Goal: Communication & Community: Answer question/provide support

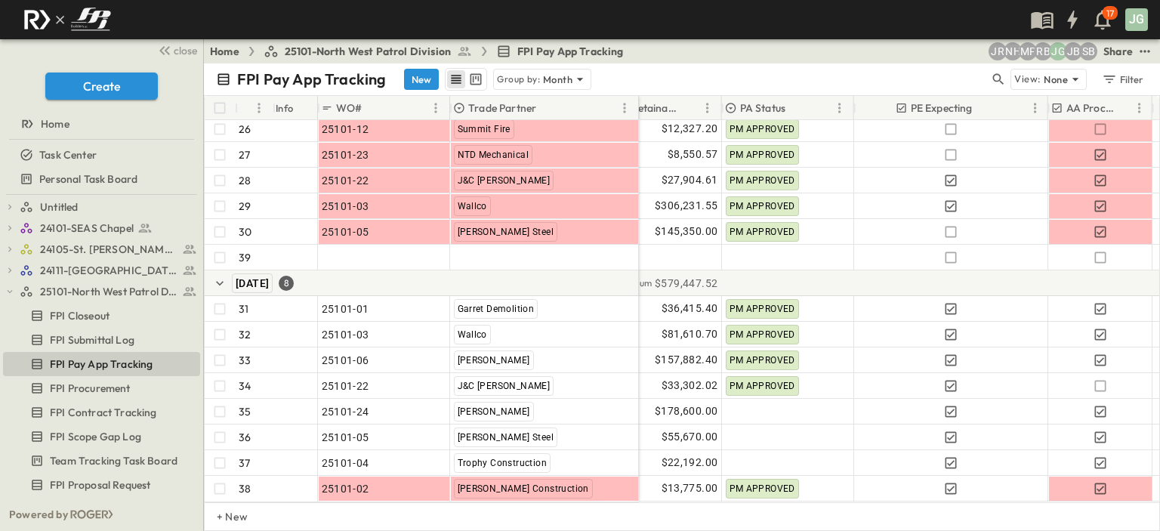
scroll to position [810, 414]
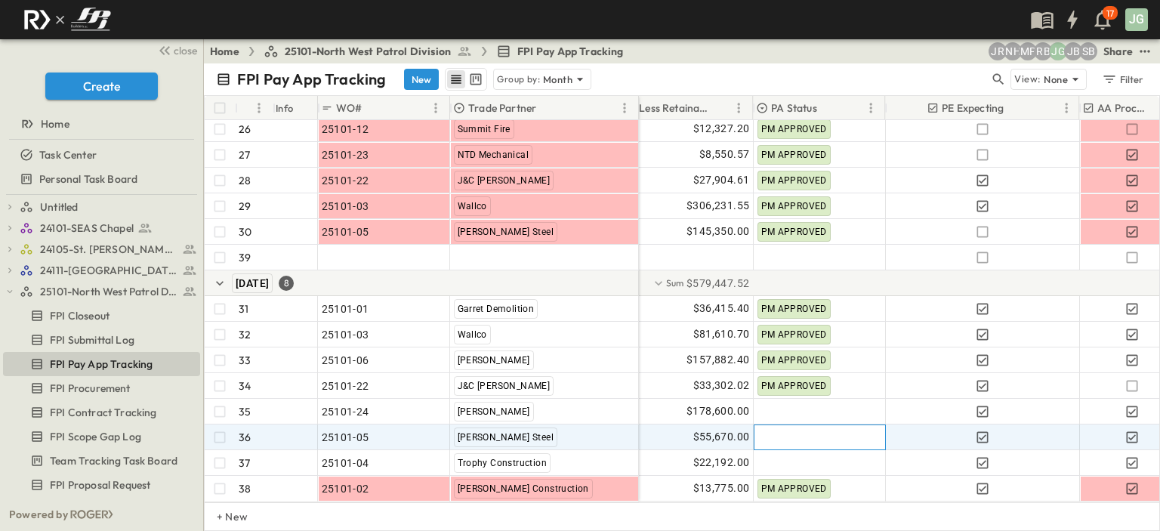
click at [810, 429] on div at bounding box center [819, 437] width 131 height 24
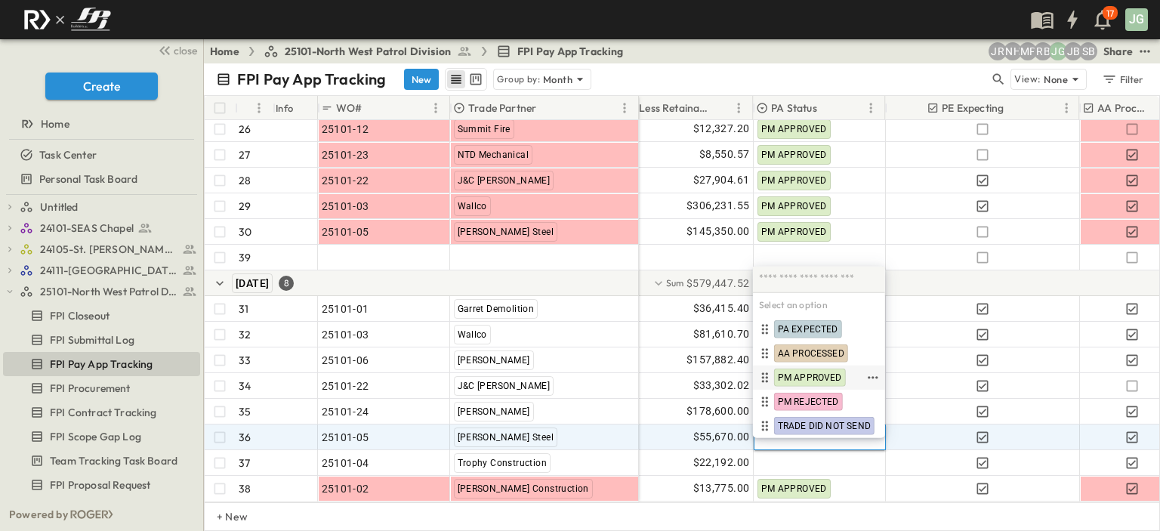
click at [823, 375] on span "PM APPROVED" at bounding box center [810, 378] width 64 height 12
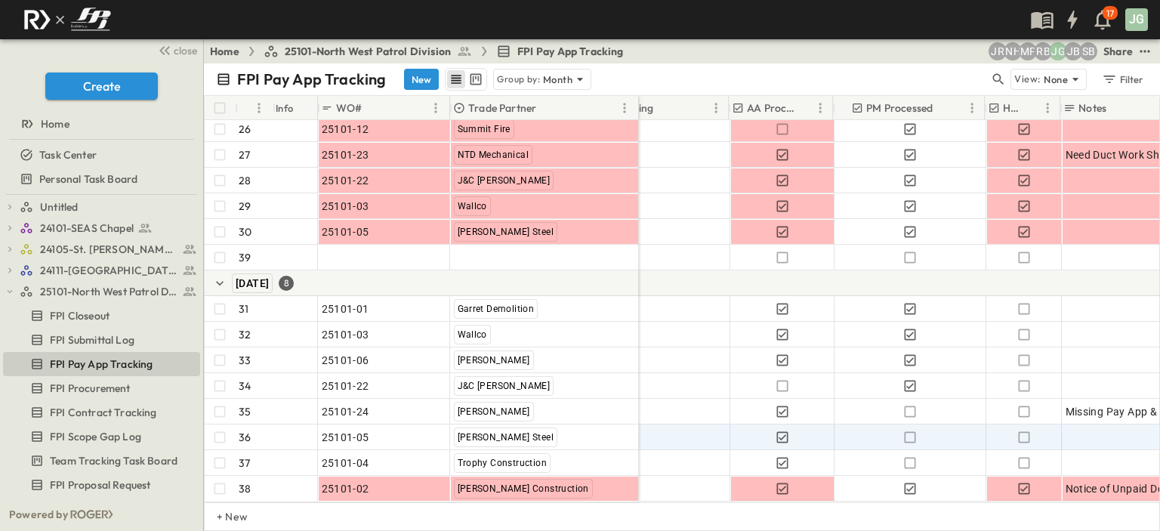
scroll to position [810, 892]
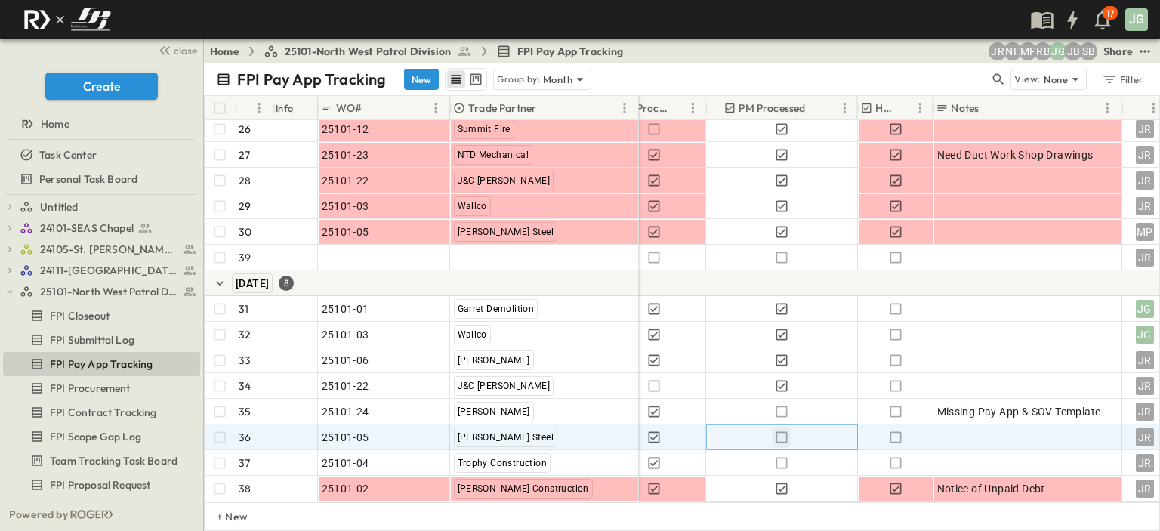
click at [782, 430] on icon "button" at bounding box center [781, 437] width 15 height 15
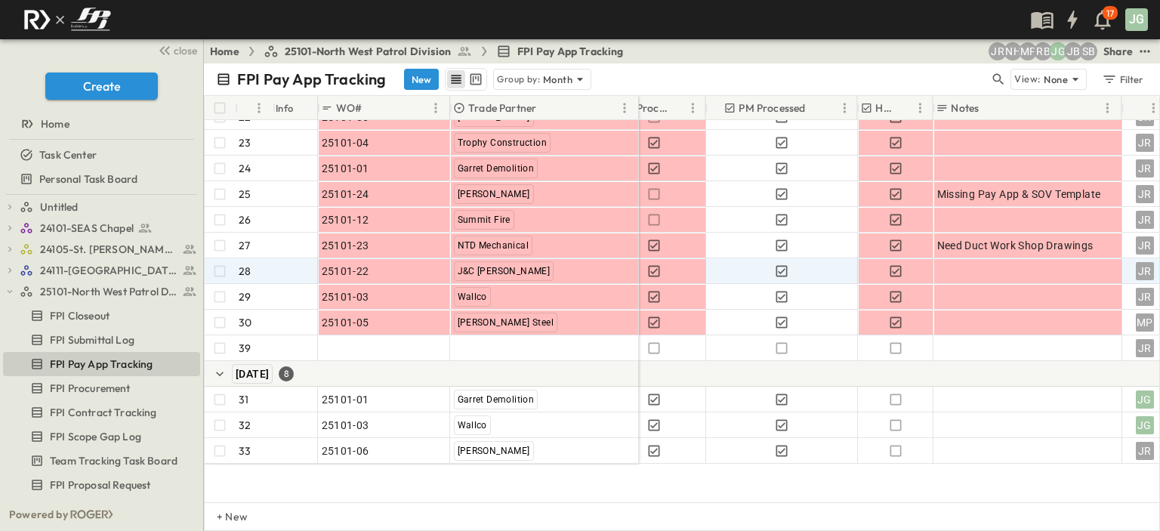
scroll to position [584, 892]
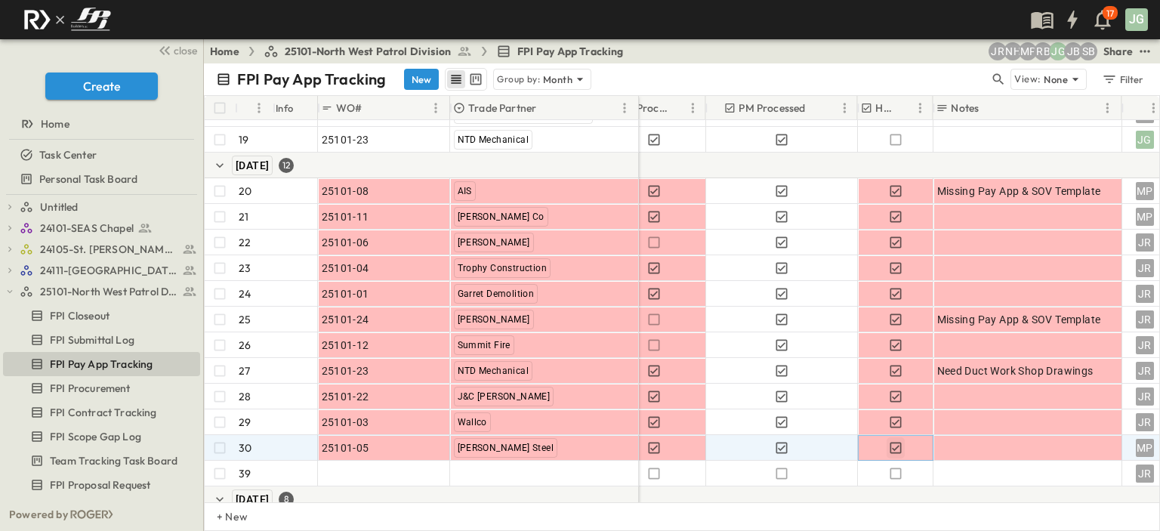
click at [892, 446] on icon "button" at bounding box center [895, 447] width 15 height 15
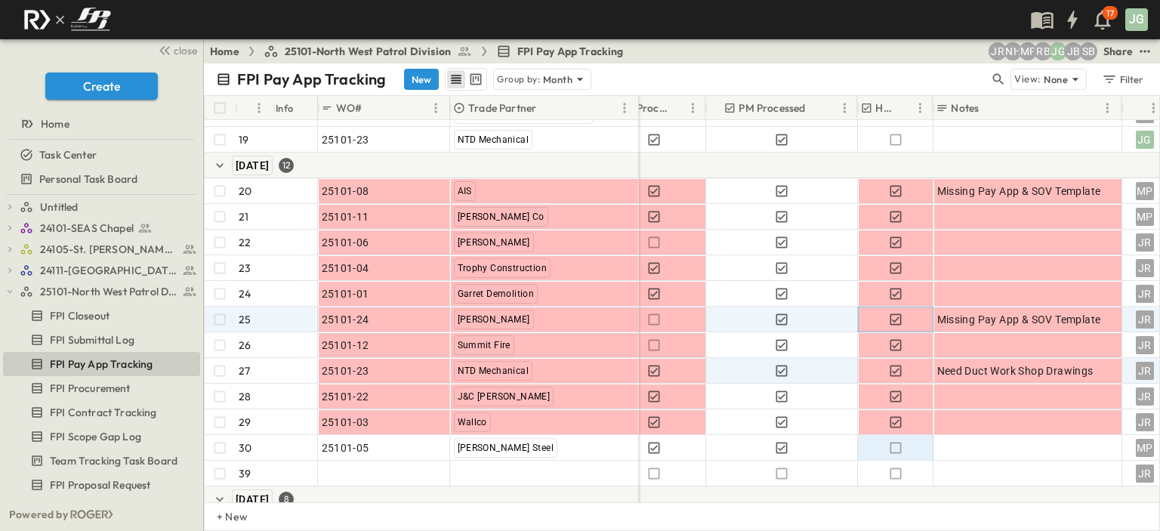
drag, startPoint x: 891, startPoint y: 314, endPoint x: 927, endPoint y: 364, distance: 61.6
click at [891, 314] on icon "button" at bounding box center [895, 319] width 15 height 15
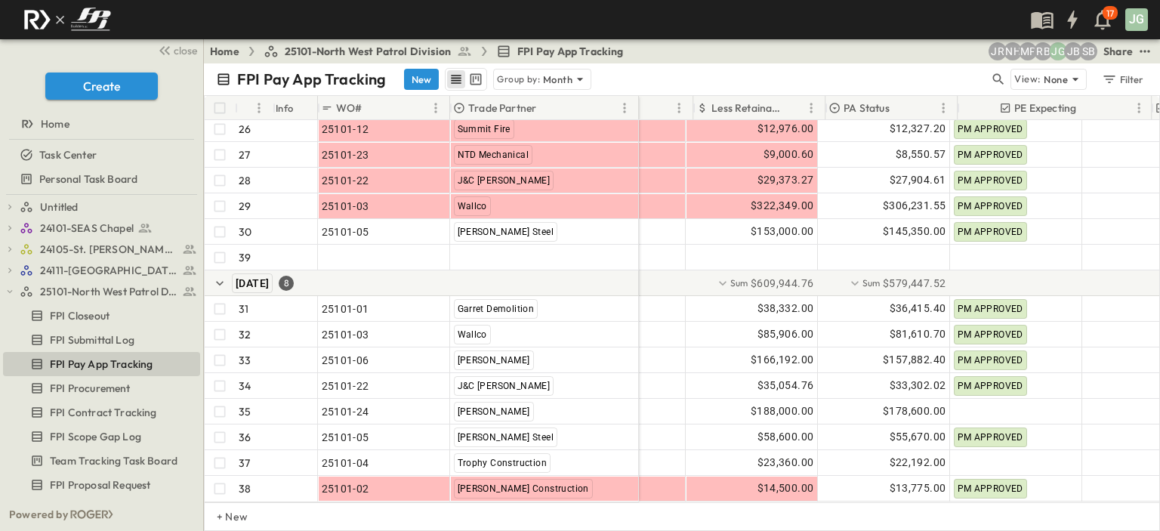
scroll to position [810, 384]
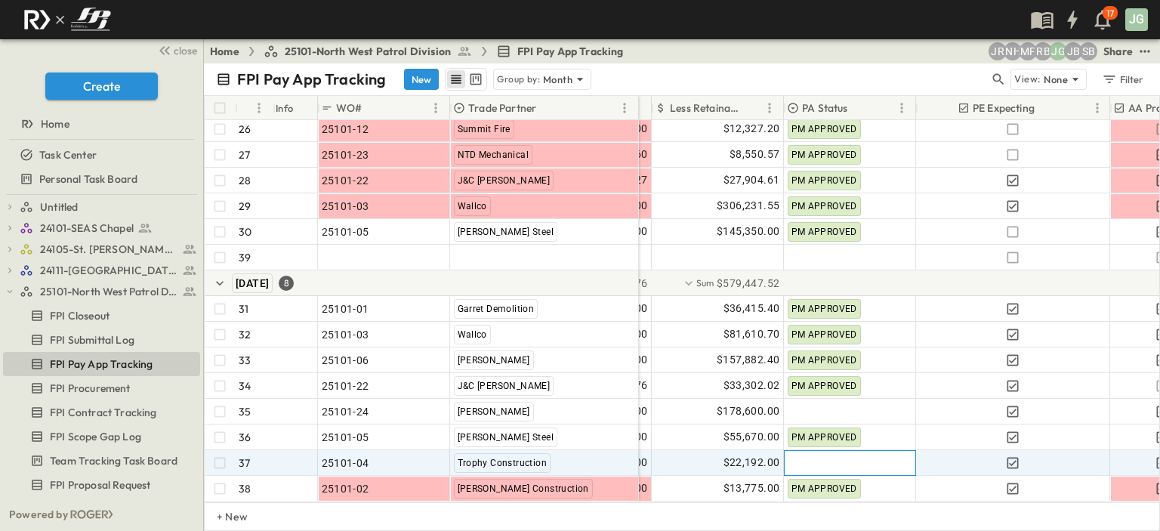
click at [817, 455] on div at bounding box center [850, 463] width 131 height 24
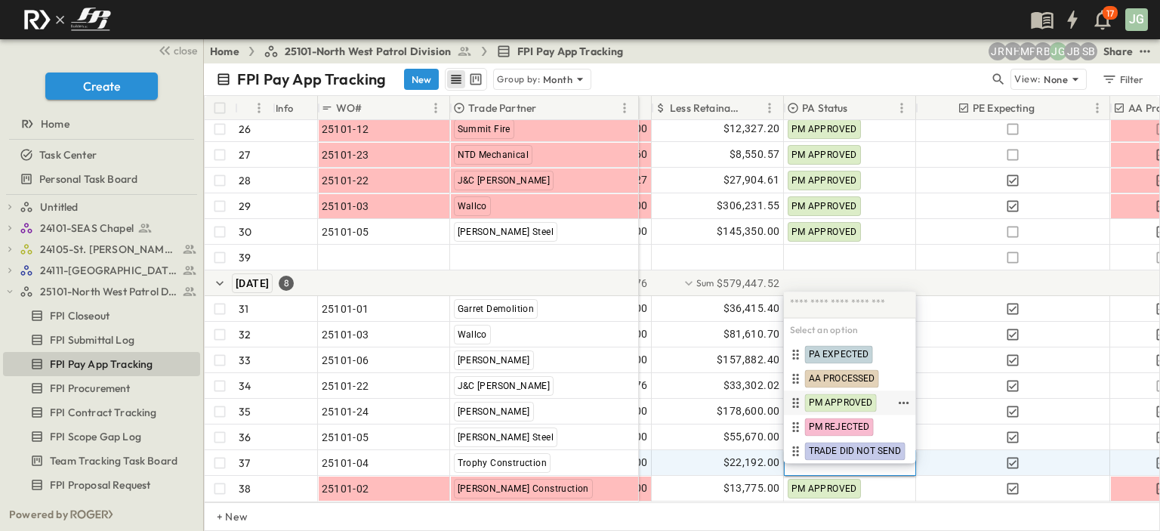
click at [831, 407] on span "PM APPROVED" at bounding box center [841, 402] width 64 height 12
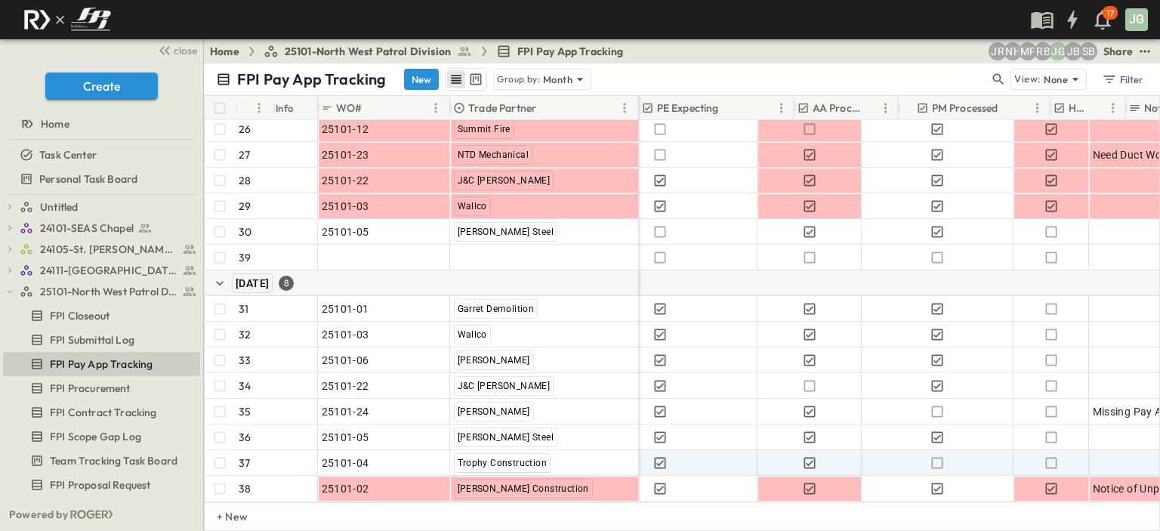
scroll to position [810, 758]
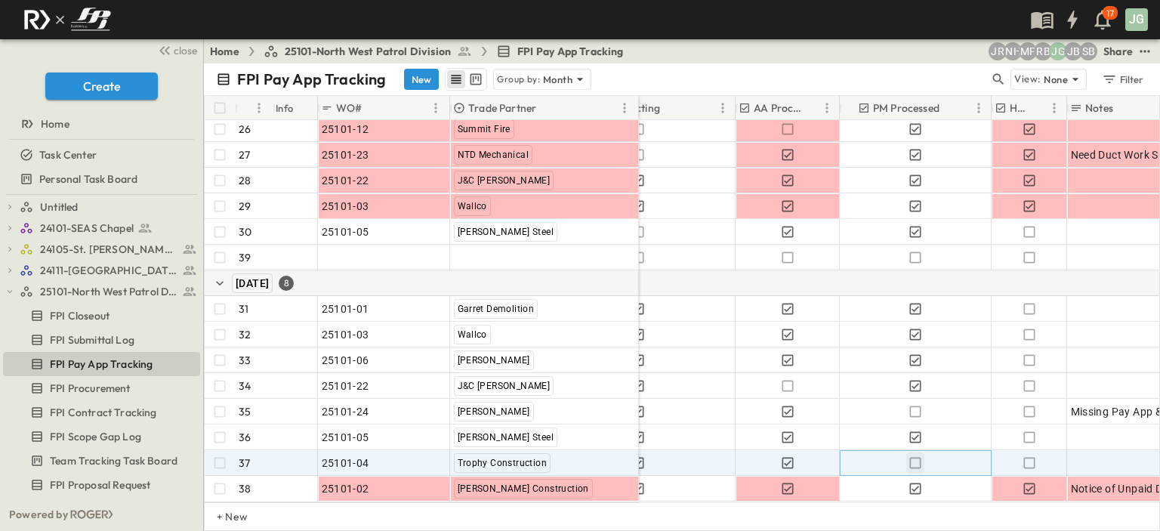
click at [914, 455] on icon "button" at bounding box center [915, 462] width 15 height 15
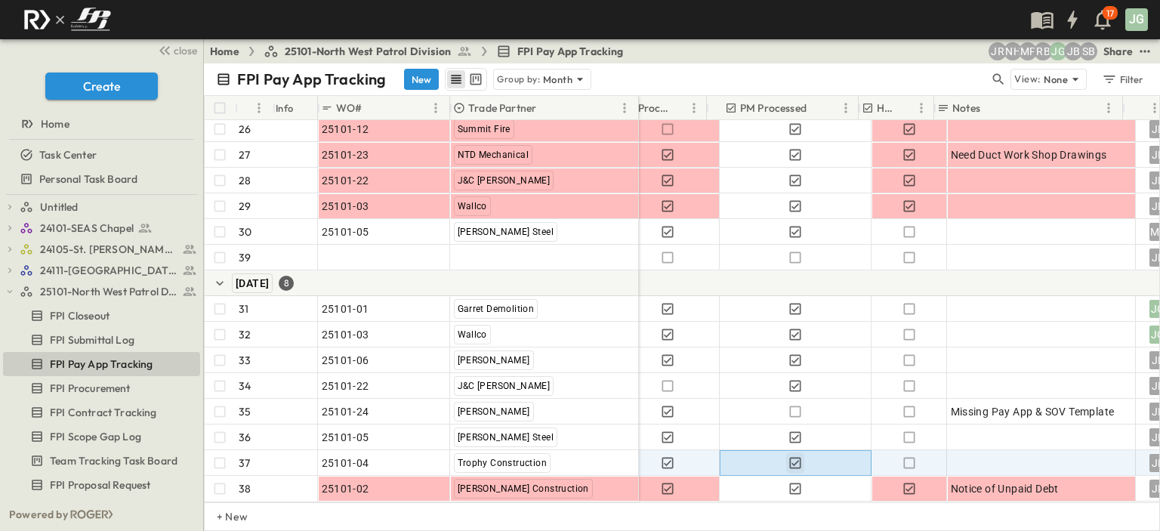
scroll to position [810, 898]
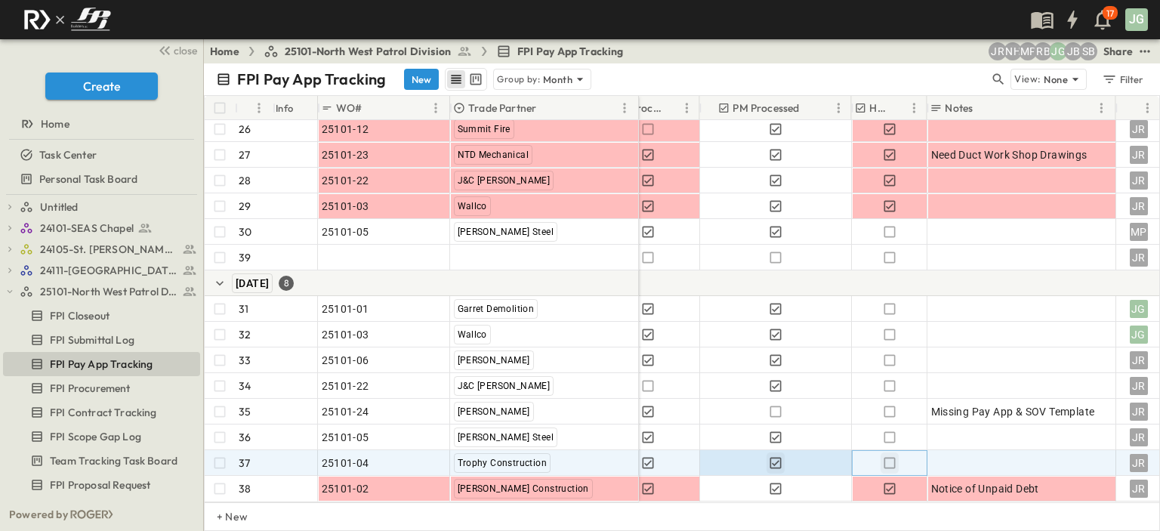
click at [885, 455] on icon "button" at bounding box center [889, 462] width 15 height 15
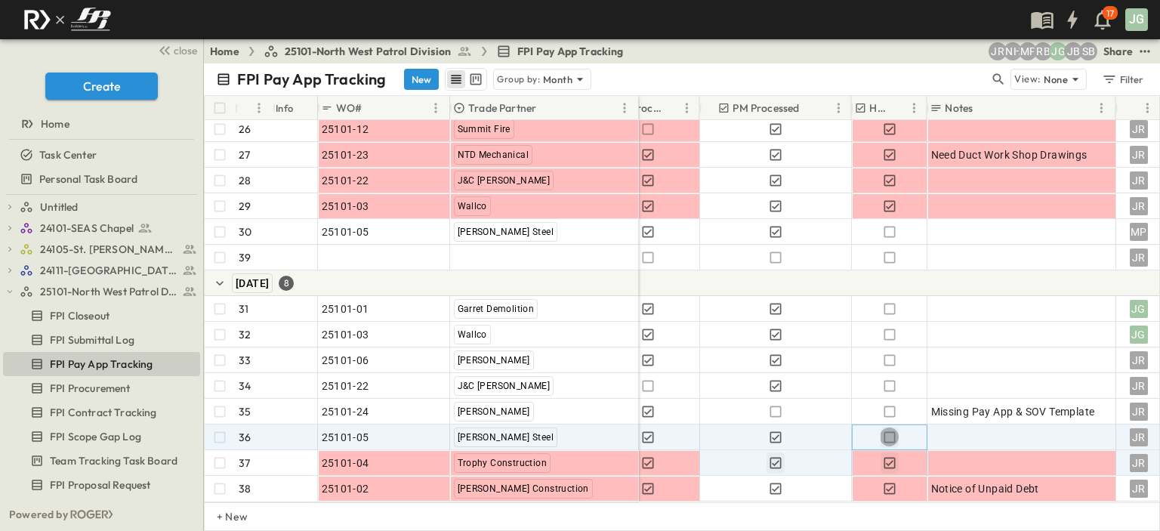
click at [890, 430] on icon "button" at bounding box center [889, 437] width 15 height 15
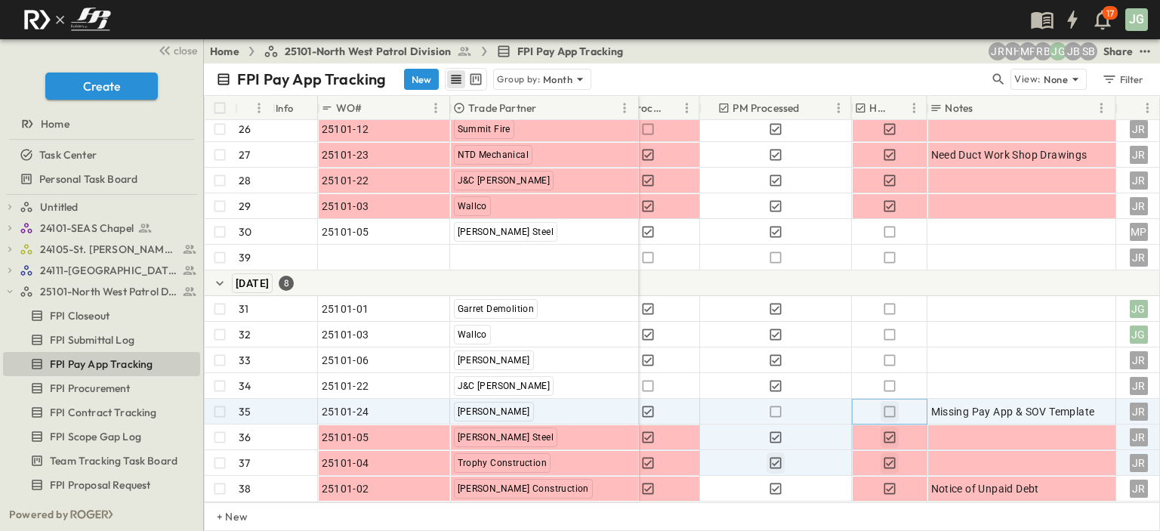
click at [887, 404] on icon "button" at bounding box center [889, 411] width 15 height 15
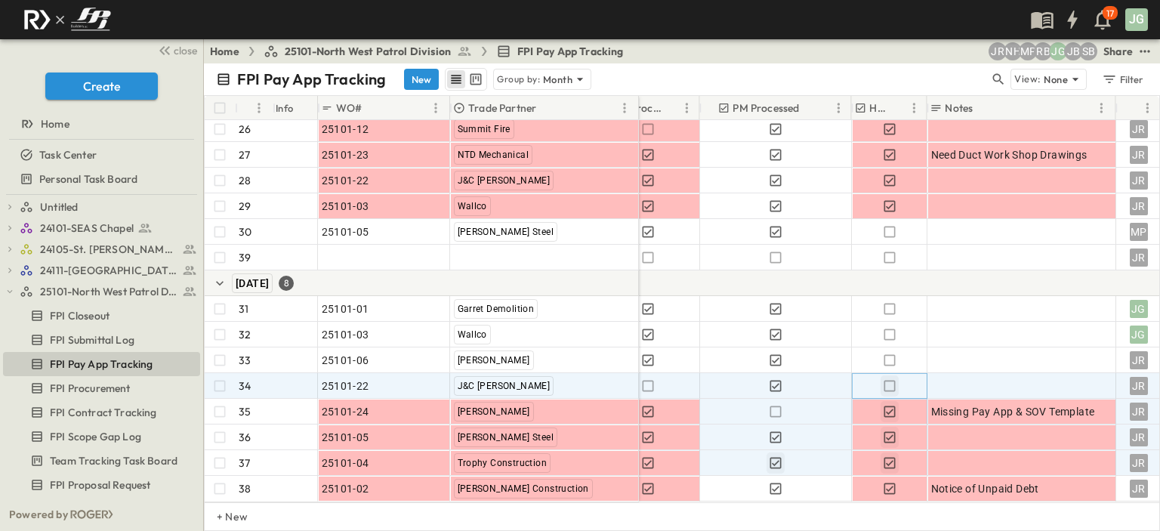
click at [886, 378] on icon "button" at bounding box center [889, 385] width 15 height 15
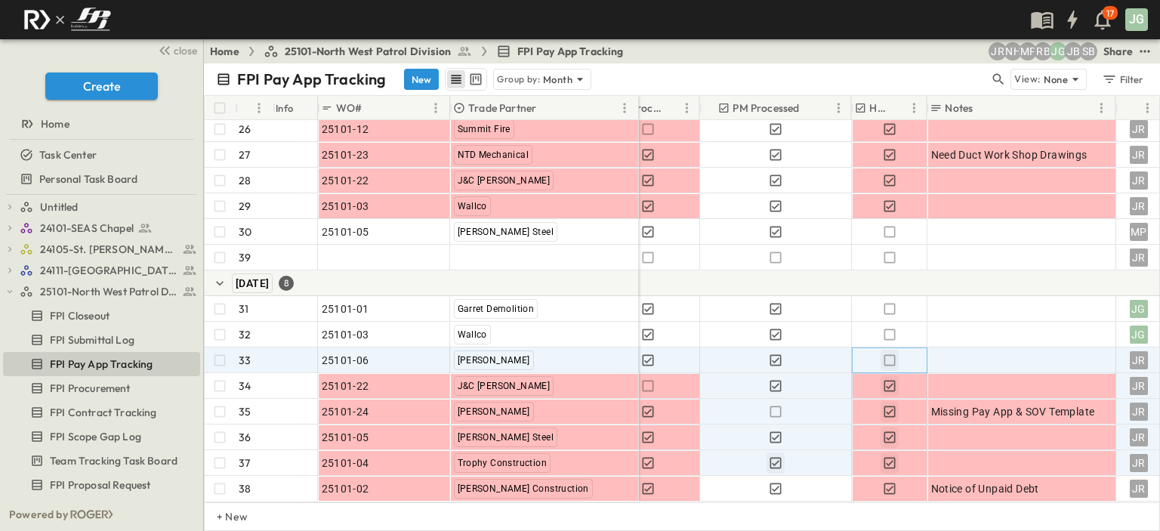
click at [889, 354] on icon "button" at bounding box center [889, 359] width 11 height 11
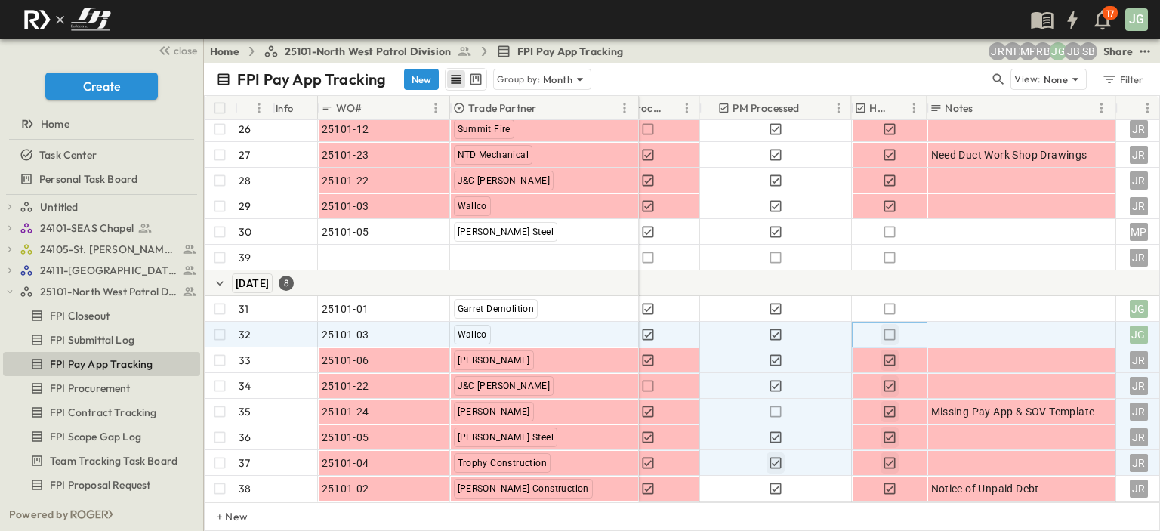
click at [887, 327] on icon "button" at bounding box center [889, 334] width 15 height 15
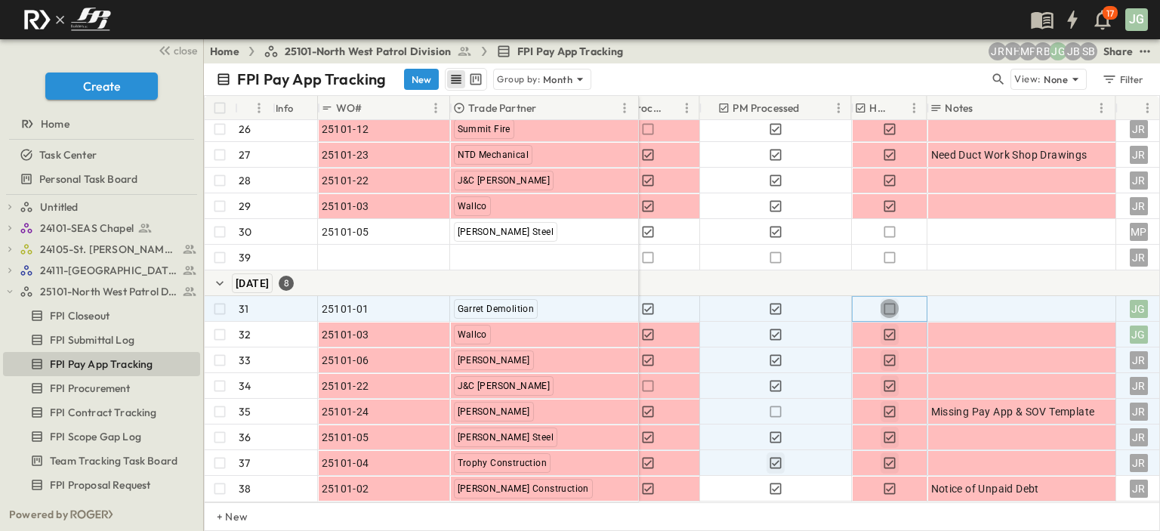
click at [888, 303] on icon "button" at bounding box center [889, 308] width 11 height 11
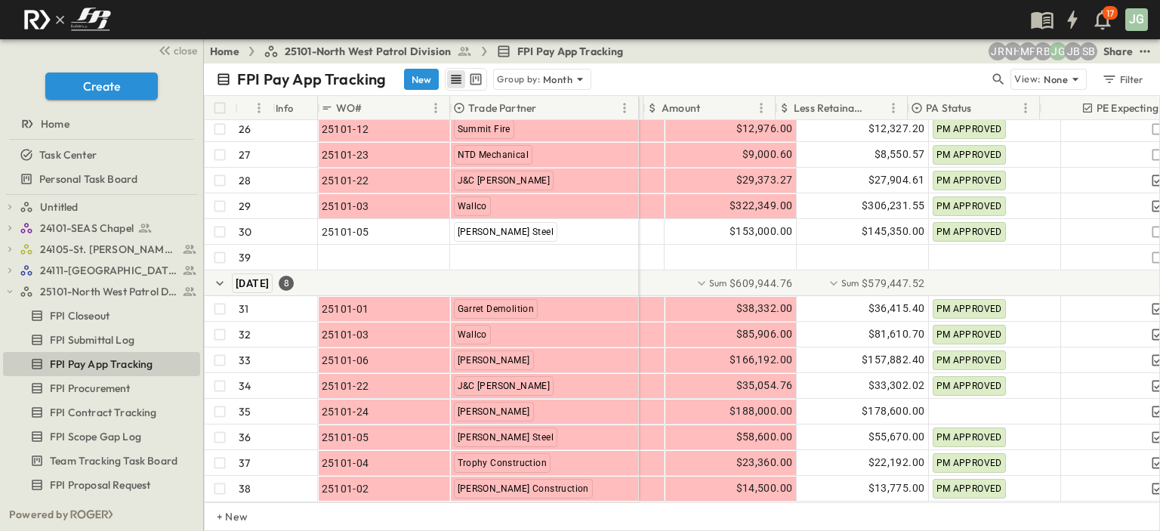
scroll to position [810, 233]
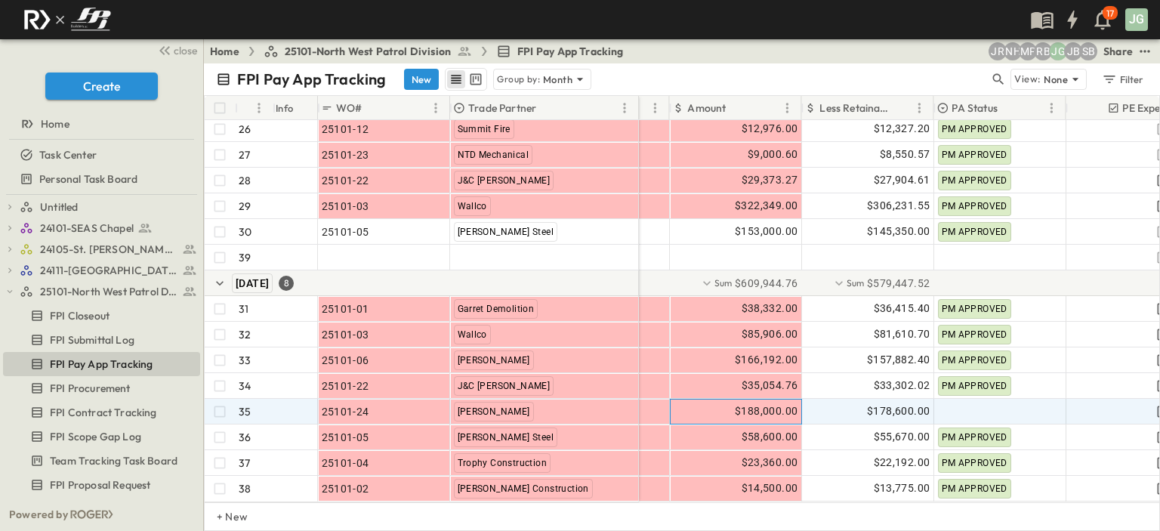
click at [759, 403] on span "$188,000.00" at bounding box center [766, 411] width 63 height 17
click at [702, 403] on input "*********" at bounding box center [739, 410] width 112 height 15
type input "*********"
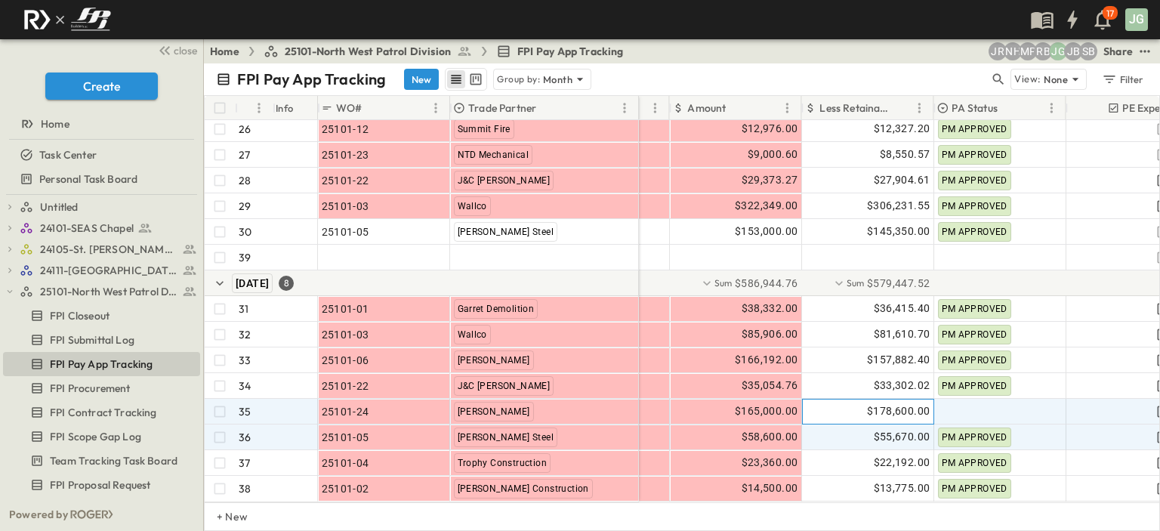
click at [894, 403] on span "$178,600.00" at bounding box center [898, 411] width 63 height 17
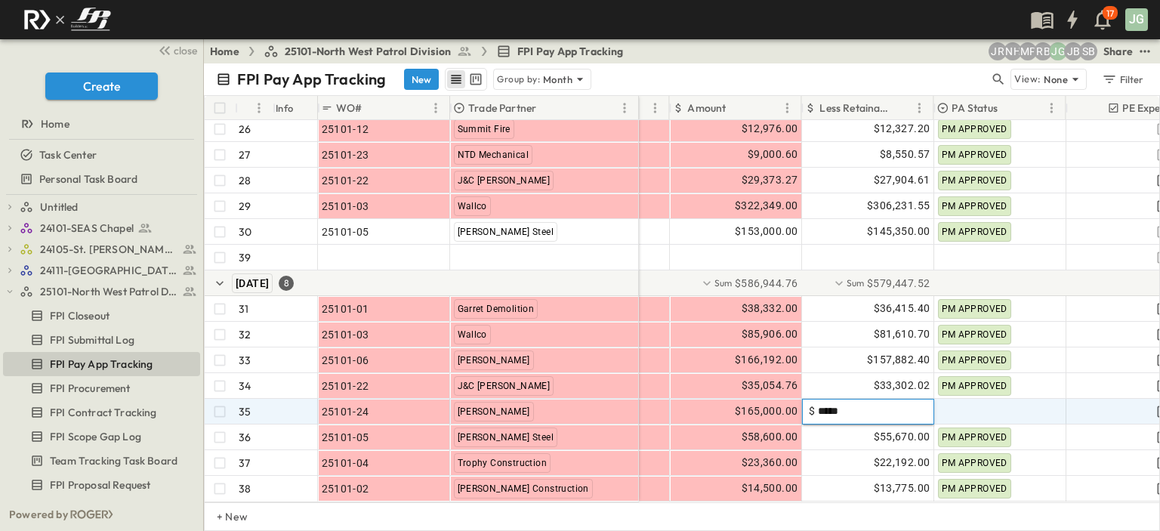
type input "******"
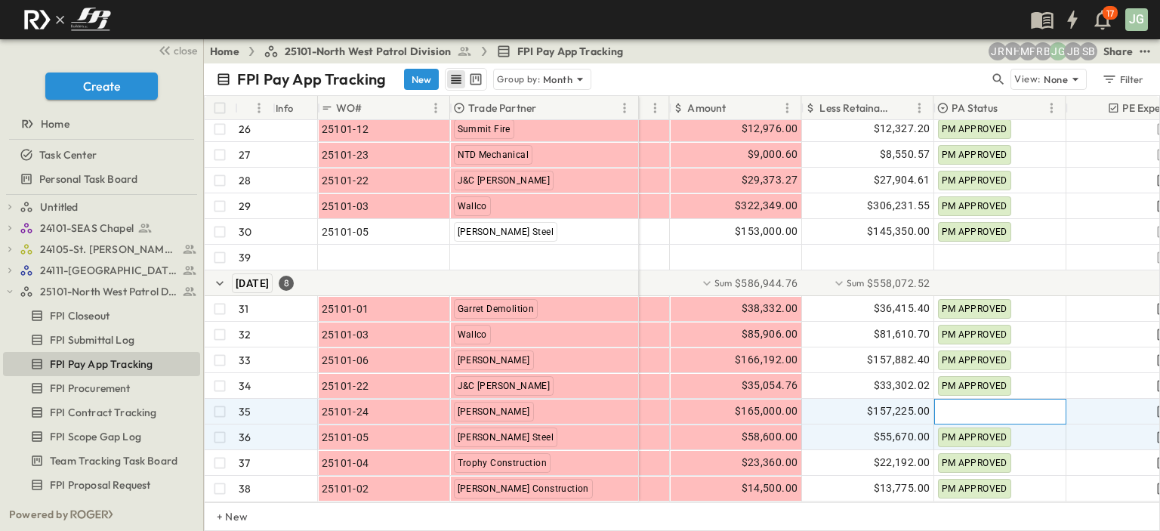
click at [1003, 399] on div at bounding box center [1000, 411] width 131 height 24
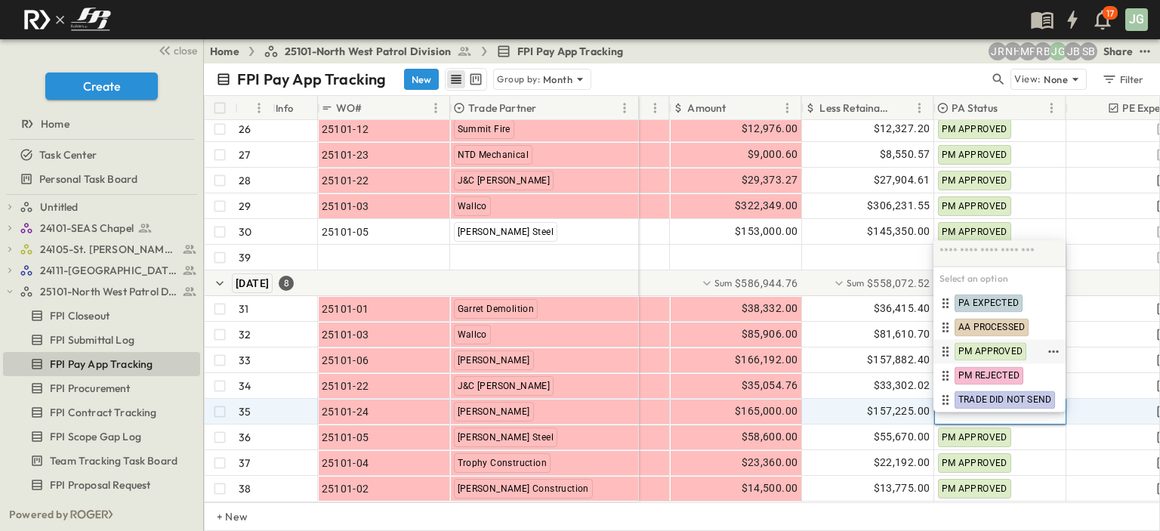
click at [1004, 344] on div "PM APPROVED" at bounding box center [991, 351] width 72 height 18
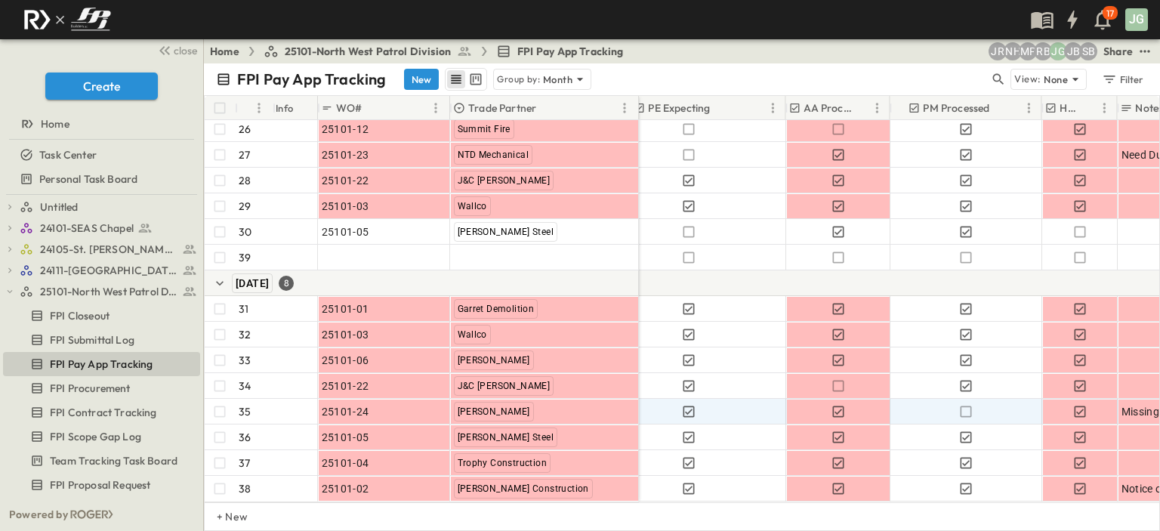
scroll to position [810, 749]
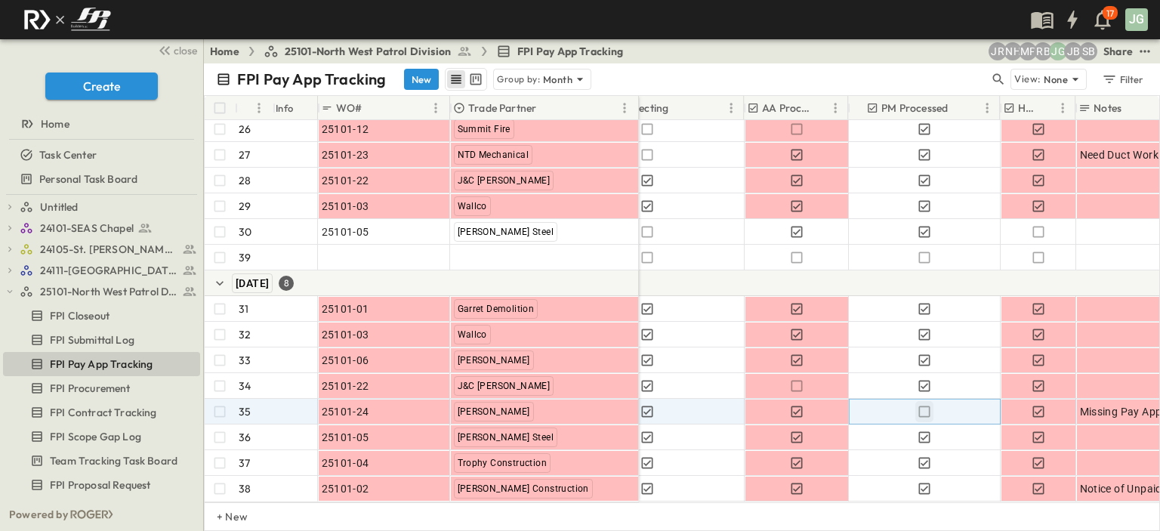
click at [921, 404] on icon "button" at bounding box center [924, 411] width 15 height 15
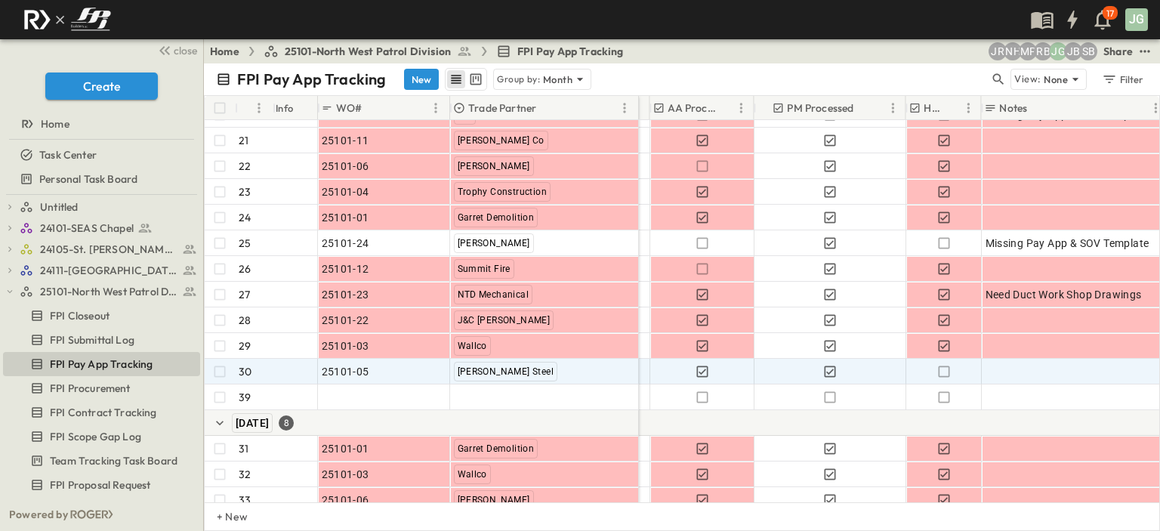
scroll to position [659, 844]
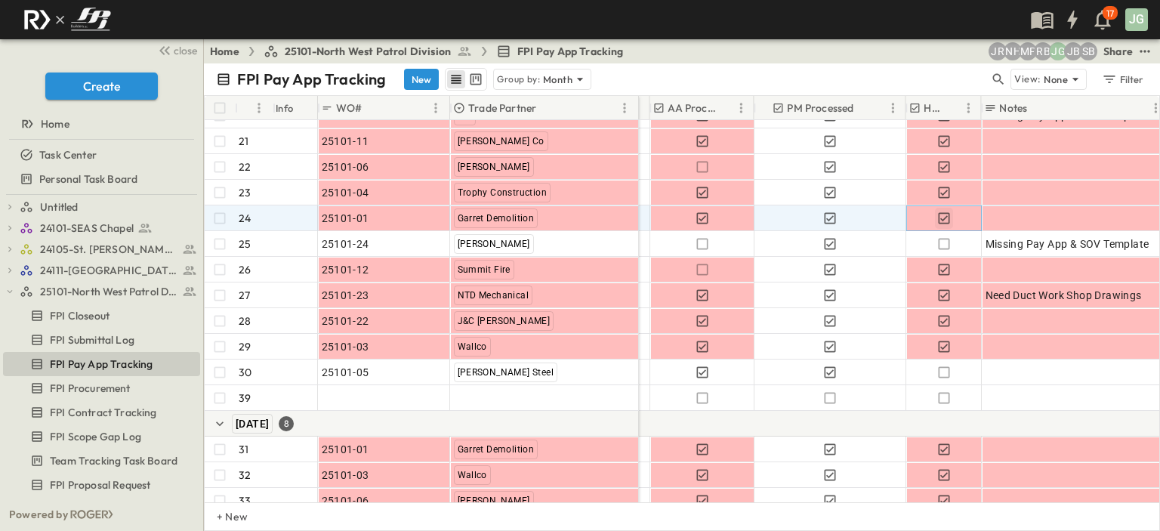
click at [943, 220] on icon "button" at bounding box center [943, 218] width 15 height 15
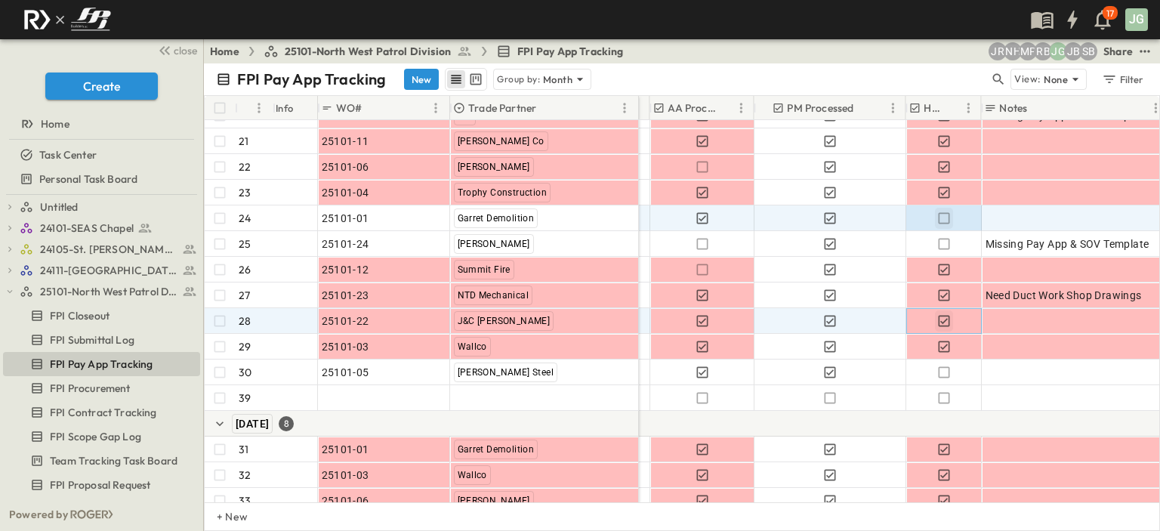
click at [944, 315] on icon "button" at bounding box center [943, 320] width 11 height 11
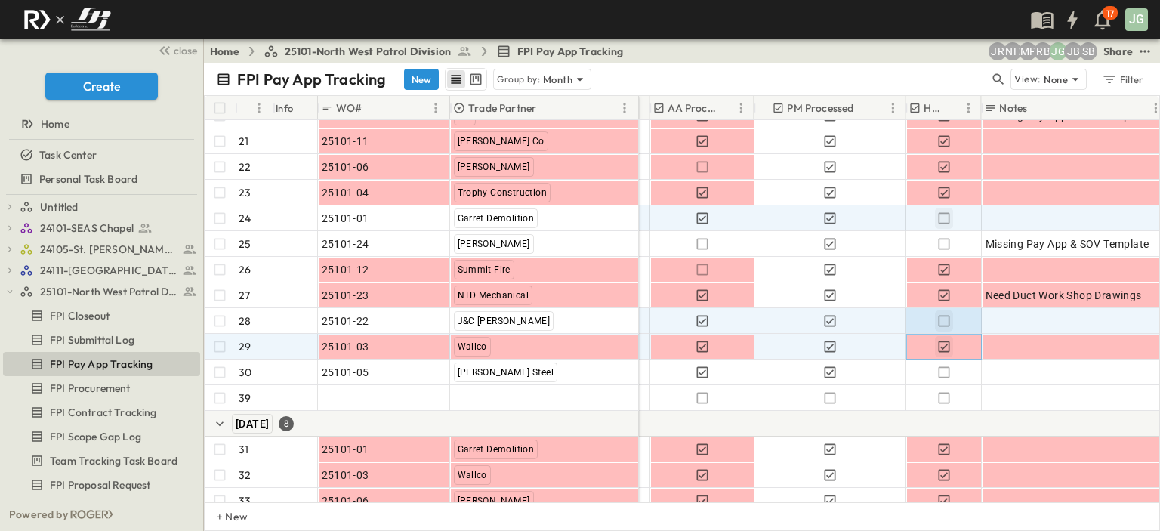
click at [943, 345] on icon "button" at bounding box center [943, 346] width 11 height 11
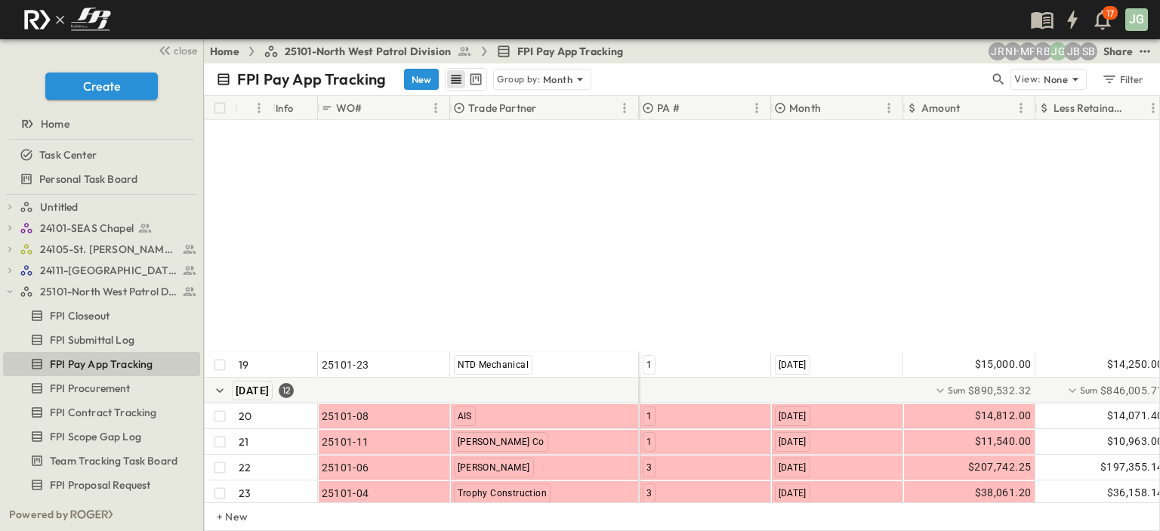
scroll to position [659, 0]
